Goal: Task Accomplishment & Management: Manage account settings

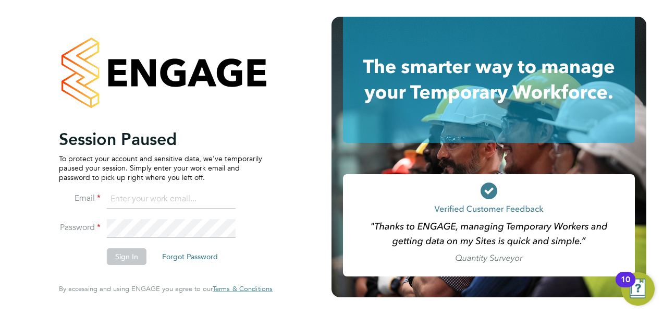
click at [141, 198] on input at bounding box center [171, 199] width 129 height 19
type input "vendorkeyaccounts2@hays.com"
click at [39, 226] on div "Session Paused To protect your account and sensitive data, we've temporarily pa…" at bounding box center [165, 157] width 255 height 314
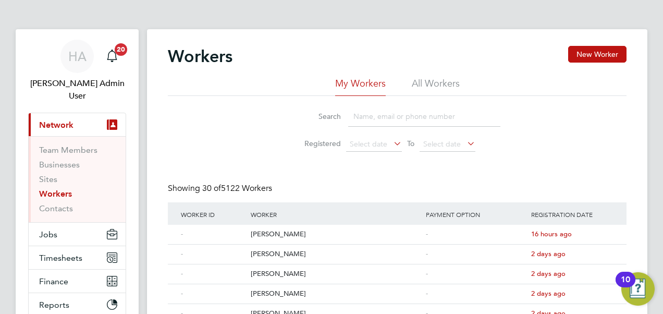
click at [424, 81] on li "All Workers" at bounding box center [436, 86] width 48 height 19
